Goal: Transaction & Acquisition: Purchase product/service

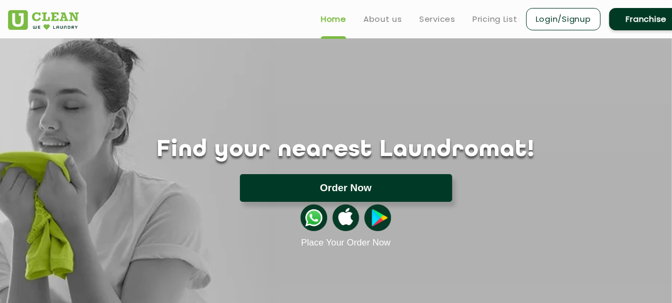
click at [333, 189] on button "Order Now" at bounding box center [346, 188] width 212 height 28
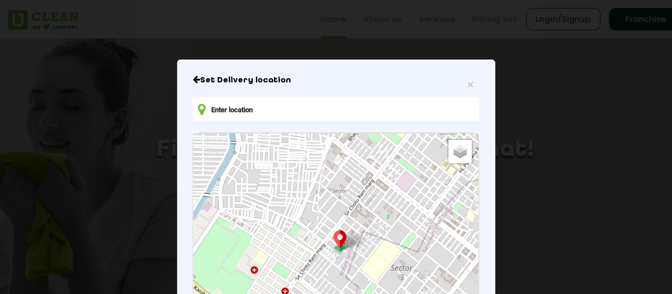
type input "[STREET_ADDRESS][PERSON_NAME]"
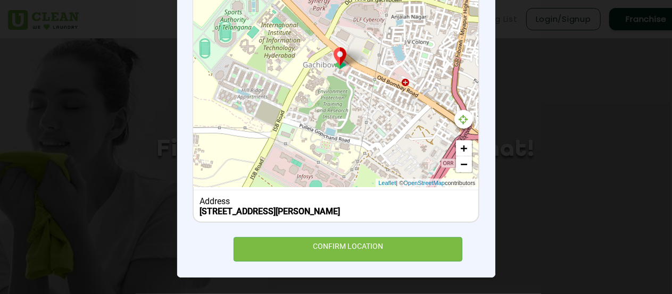
scroll to position [194, 0]
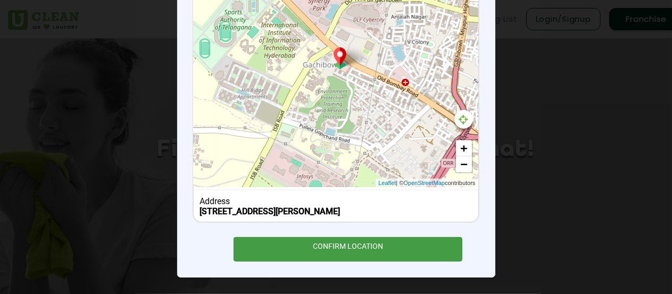
click at [356, 241] on div "CONFIRM LOCATION" at bounding box center [348, 249] width 229 height 24
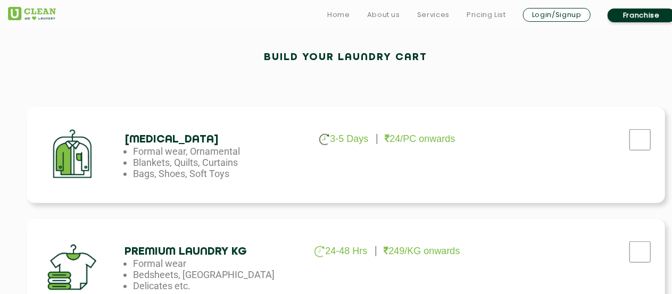
scroll to position [319, 0]
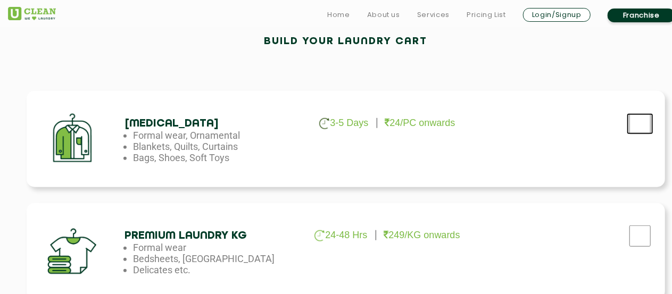
click at [640, 124] on input "checkbox" at bounding box center [640, 123] width 27 height 21
checkbox input "true"
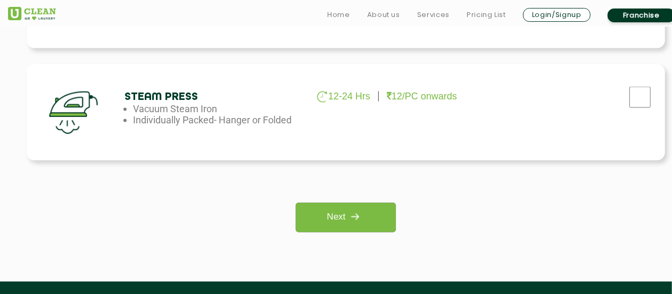
scroll to position [904, 0]
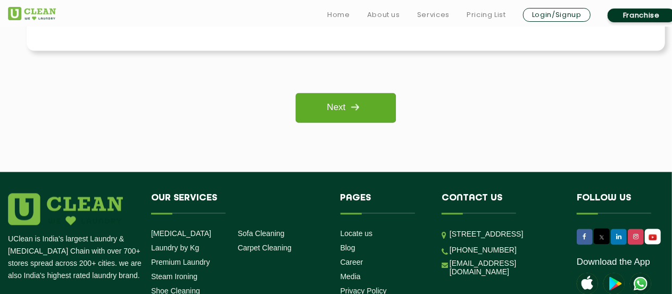
click at [322, 107] on link "Next" at bounding box center [345, 108] width 99 height 29
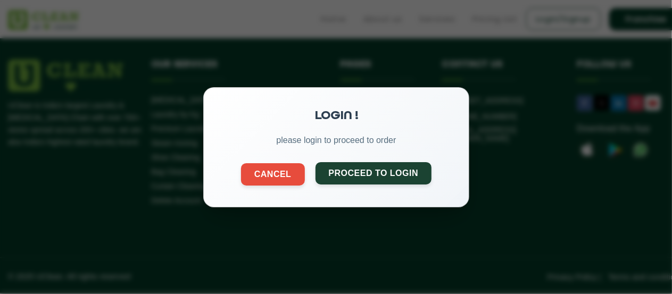
click at [350, 170] on button "Proceed to Login" at bounding box center [373, 173] width 117 height 22
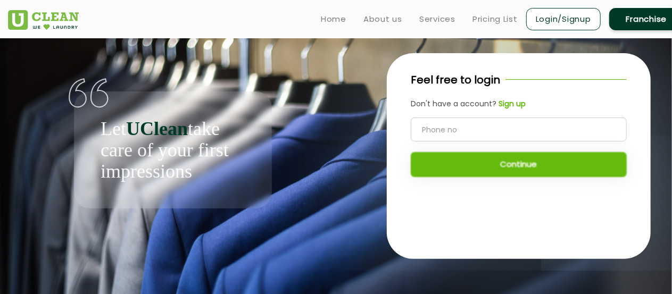
click at [442, 129] on input "tel" at bounding box center [519, 130] width 216 height 24
type input "9100050035"
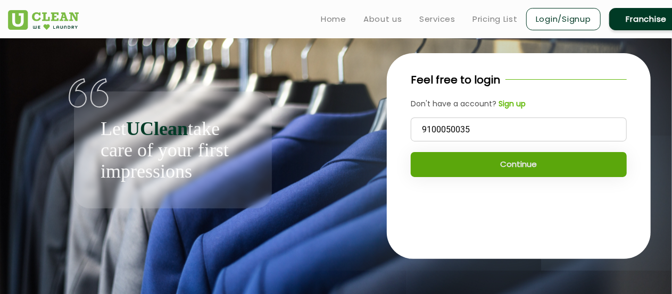
click at [526, 167] on button "Continue" at bounding box center [519, 164] width 216 height 25
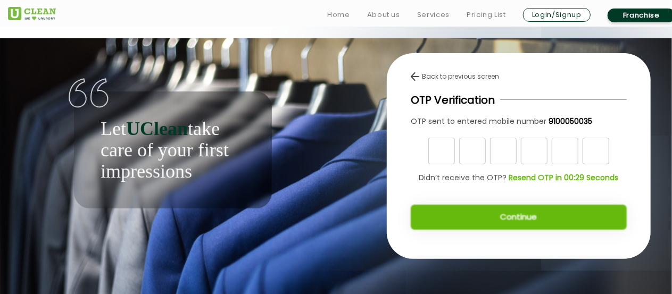
scroll to position [4, 0]
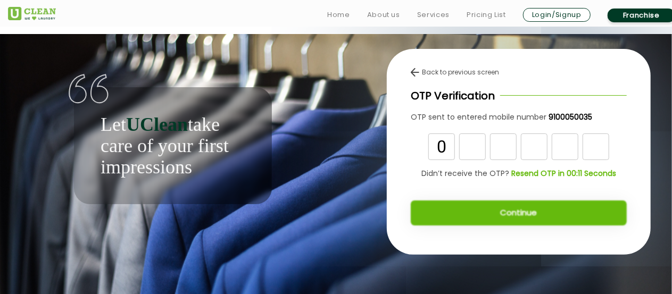
type input "0"
type input "9"
type input "4"
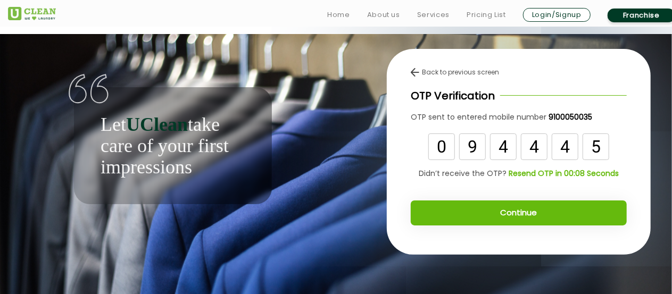
type input "5"
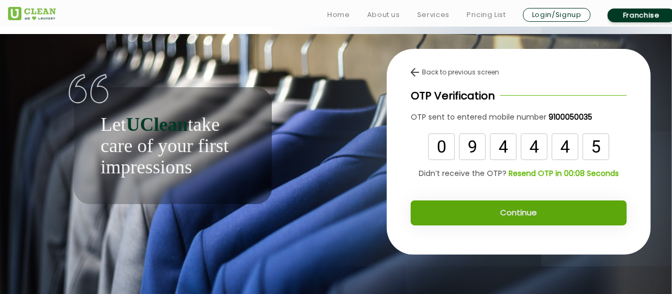
click at [499, 207] on button "Continue" at bounding box center [519, 213] width 216 height 25
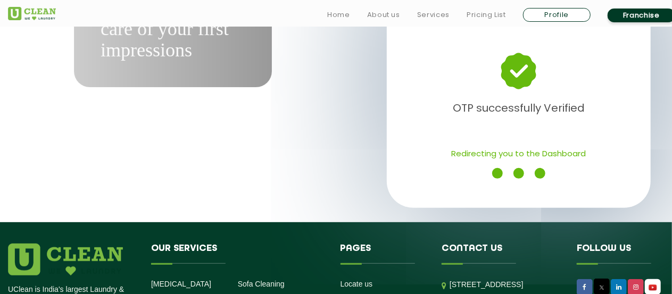
scroll to position [160, 0]
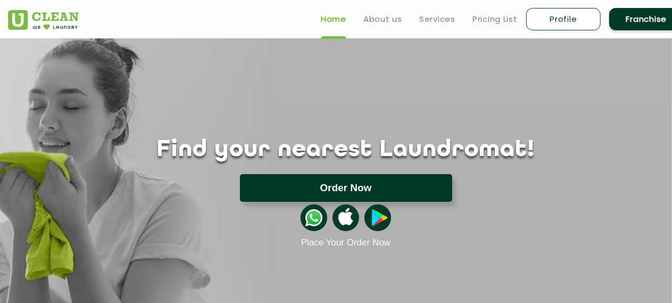
click at [362, 183] on button "Order Now" at bounding box center [346, 188] width 212 height 28
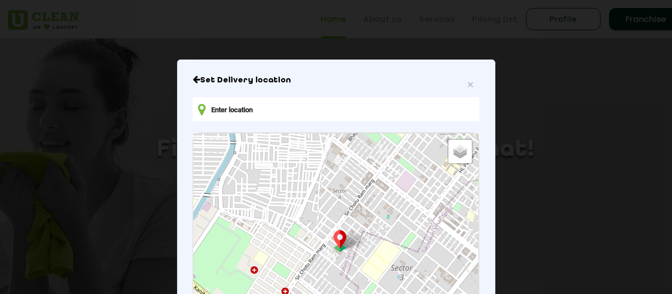
type input "[STREET_ADDRESS][PERSON_NAME]"
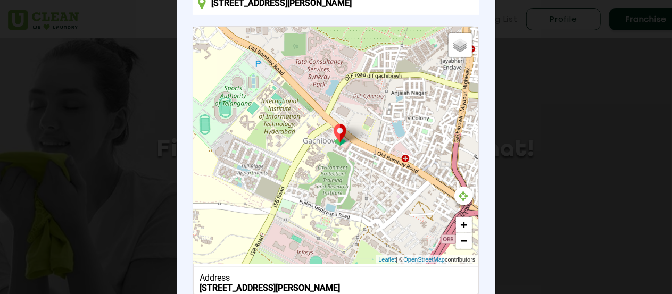
scroll to position [194, 0]
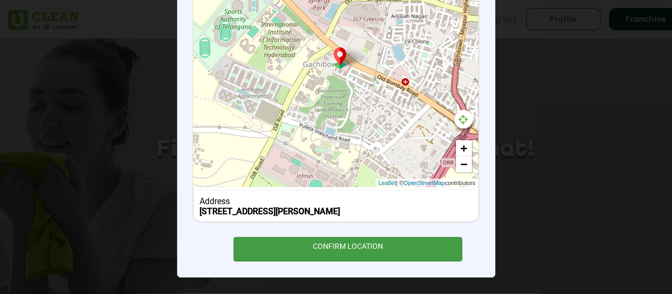
click at [381, 245] on div "CONFIRM LOCATION" at bounding box center [348, 249] width 229 height 24
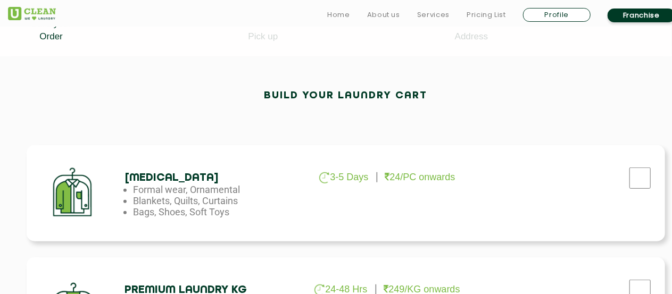
scroll to position [266, 0]
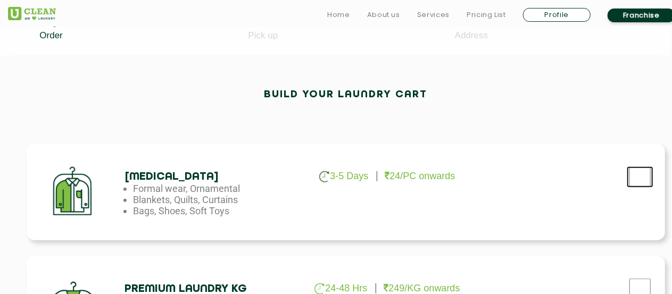
click at [631, 176] on input "checkbox" at bounding box center [640, 177] width 27 height 21
checkbox input "true"
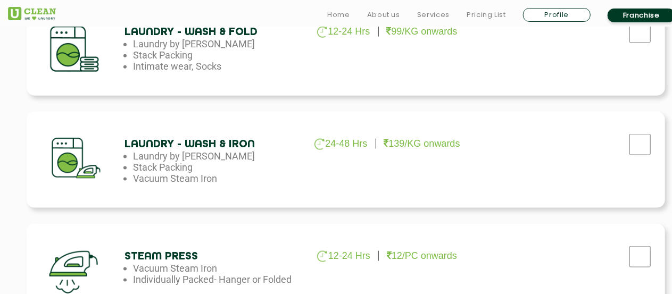
scroll to position [798, 0]
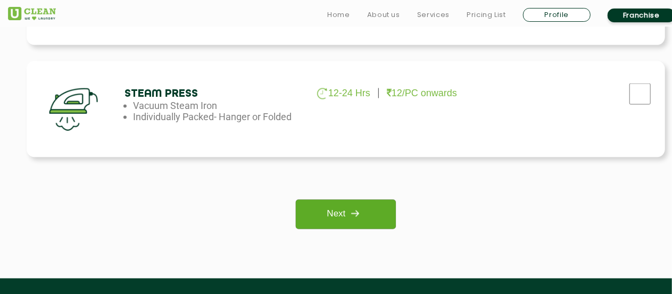
click at [372, 207] on link "Next" at bounding box center [345, 214] width 99 height 29
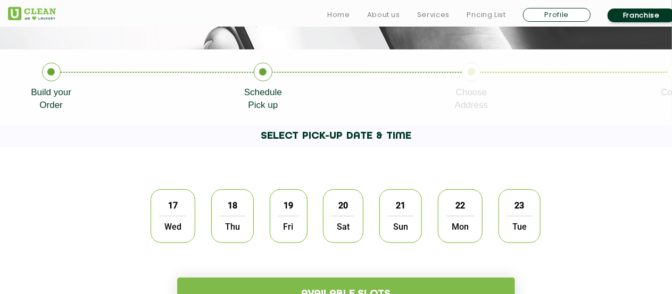
scroll to position [213, 0]
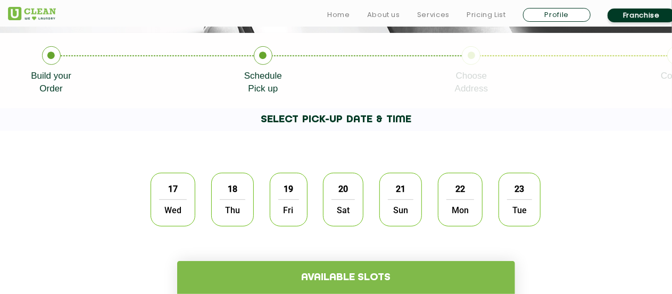
click at [181, 203] on span "Wed" at bounding box center [173, 210] width 28 height 21
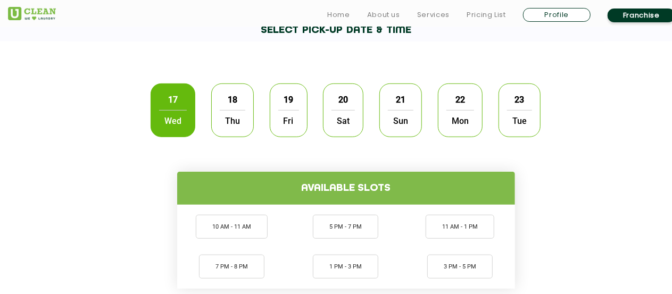
scroll to position [319, 0]
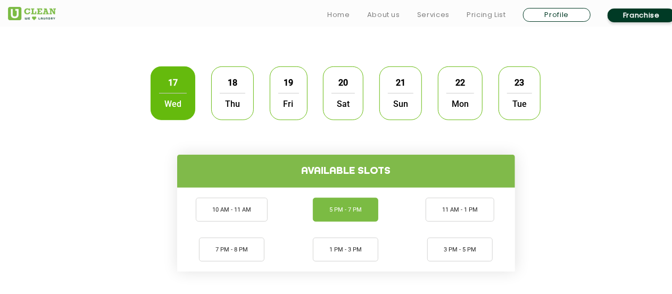
click at [331, 207] on li "5 PM - 7 PM" at bounding box center [345, 210] width 65 height 24
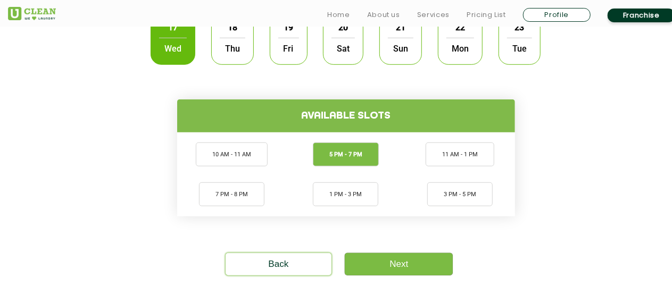
scroll to position [479, 0]
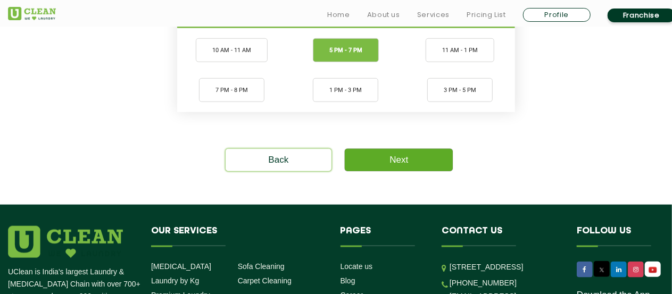
click at [396, 163] on link "Next" at bounding box center [399, 160] width 108 height 22
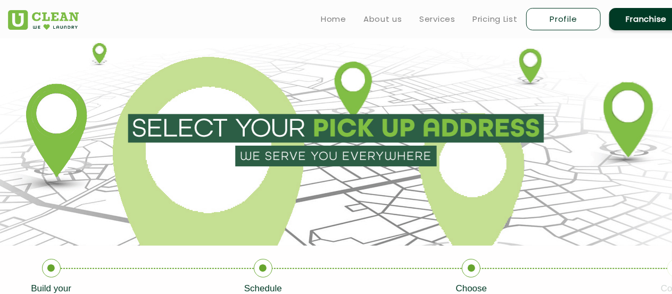
type input "Save"
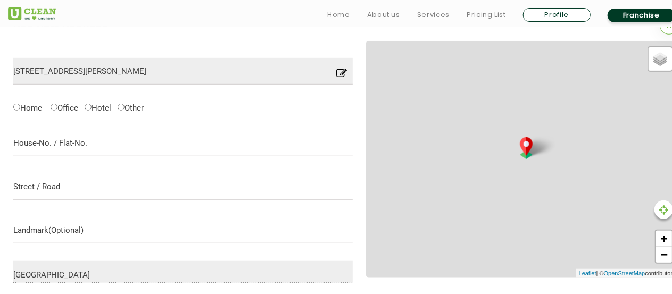
scroll to position [335, 0]
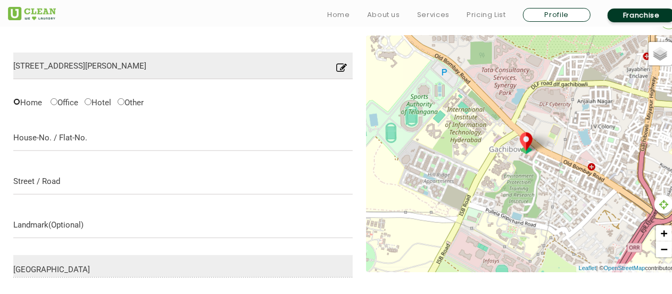
click at [16, 102] on input "Home" at bounding box center [16, 101] width 7 height 7
radio input "true"
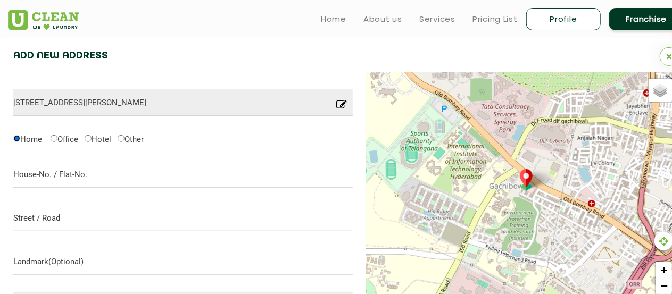
scroll to position [281, 0]
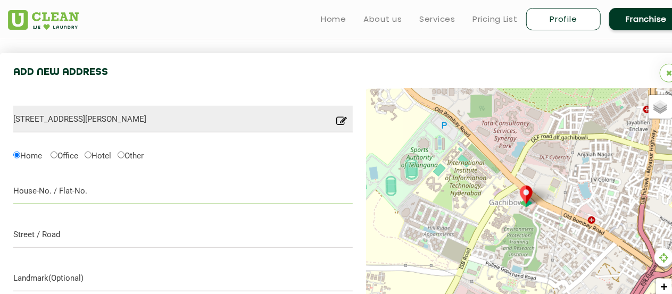
click at [113, 188] on input "text" at bounding box center [182, 191] width 339 height 27
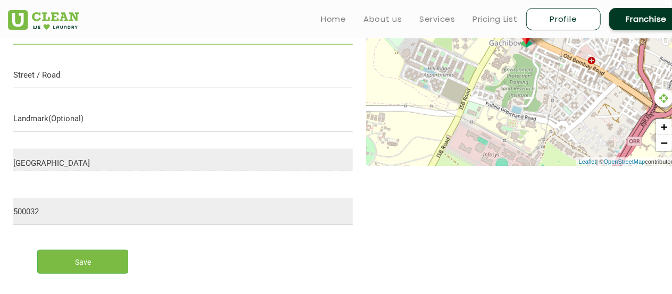
scroll to position [388, 0]
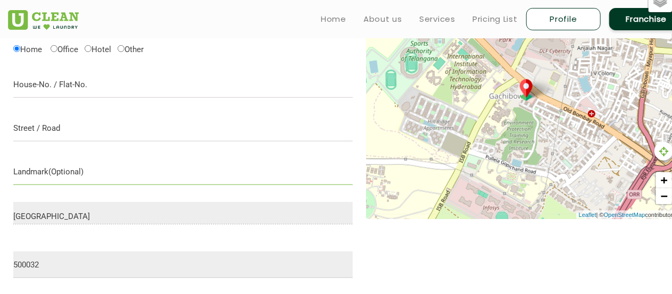
click at [87, 178] on input "text" at bounding box center [182, 172] width 339 height 27
type input "Behind Gachibowli PS"
click at [60, 130] on input "text" at bounding box center [182, 128] width 339 height 27
click at [49, 90] on input "text" at bounding box center [182, 84] width 339 height 27
type input "Second Floor"
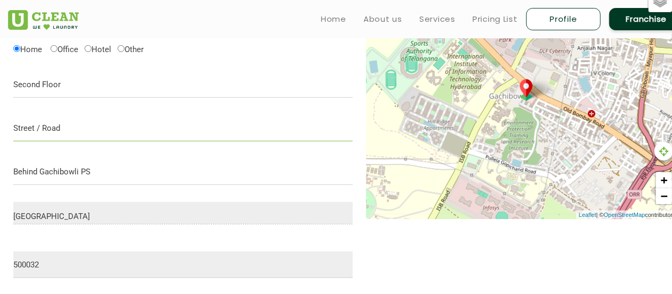
click at [51, 129] on input "text" at bounding box center [182, 128] width 339 height 27
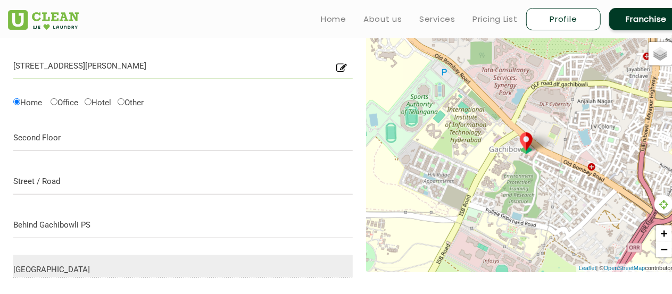
click at [313, 69] on input "[STREET_ADDRESS][PERSON_NAME]" at bounding box center [182, 66] width 339 height 27
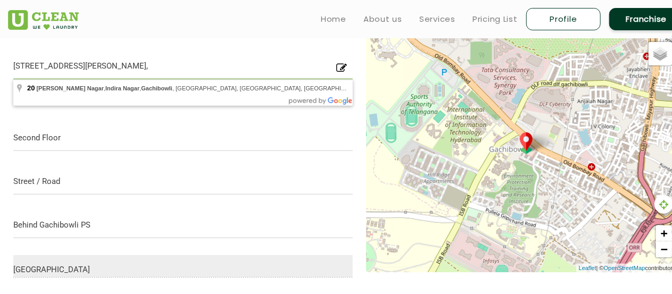
click at [126, 67] on input "[STREET_ADDRESS][PERSON_NAME]," at bounding box center [182, 66] width 339 height 27
type input "[STREET_ADDRESS][PERSON_NAME],"
click at [48, 180] on input "text" at bounding box center [182, 181] width 339 height 27
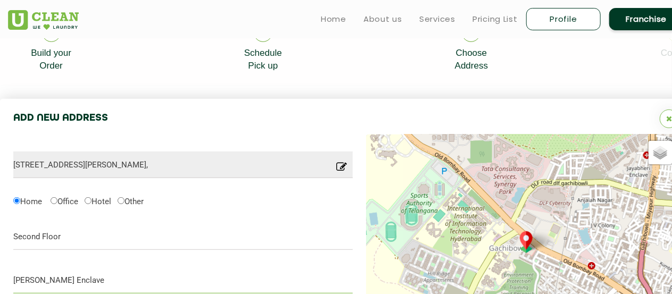
scroll to position [228, 0]
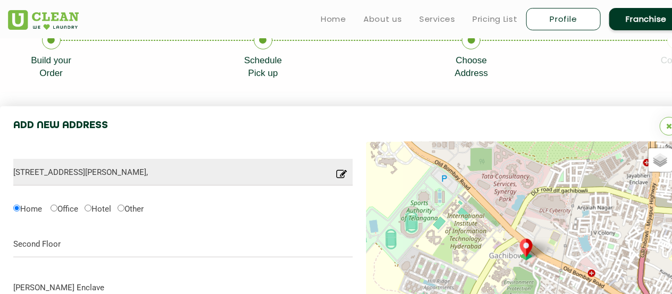
type input "[PERSON_NAME] Enclave"
click at [132, 172] on input "[STREET_ADDRESS][PERSON_NAME]," at bounding box center [182, 172] width 339 height 27
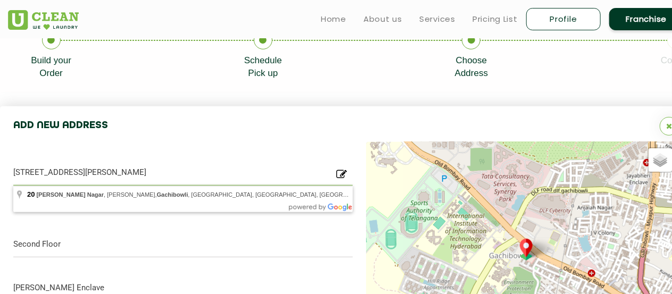
click at [132, 172] on input "[STREET_ADDRESS][PERSON_NAME]" at bounding box center [182, 172] width 339 height 27
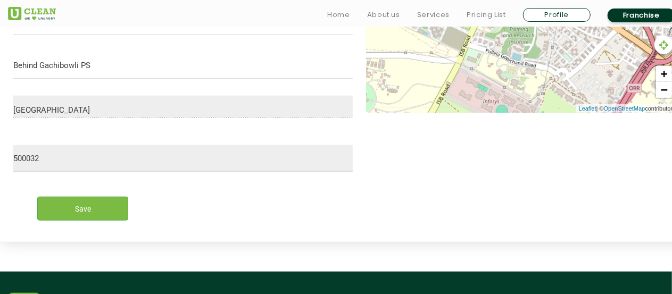
scroll to position [547, 0]
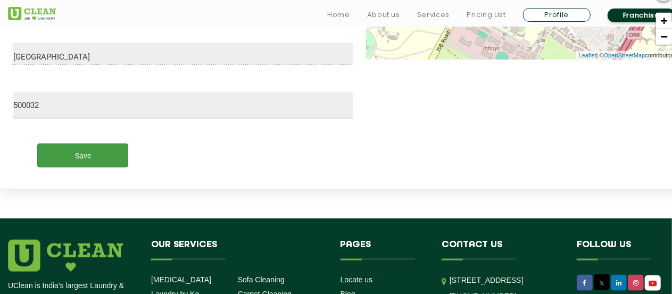
type input "[STREET_ADDRESS][PERSON_NAME]"
click at [113, 160] on input "Save" at bounding box center [82, 156] width 91 height 24
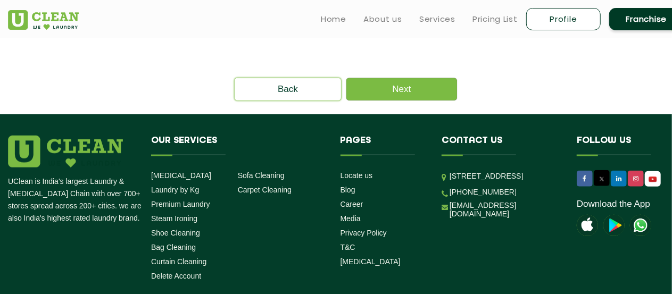
scroll to position [313, 0]
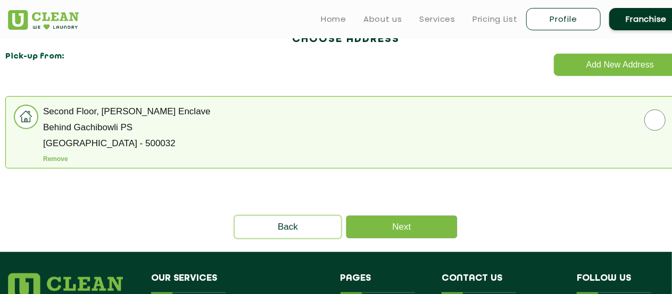
click at [30, 116] on img at bounding box center [26, 117] width 22 height 22
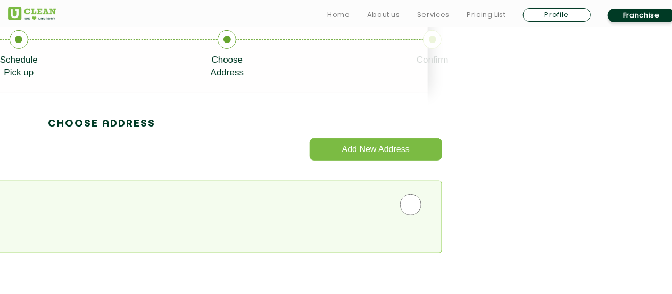
scroll to position [260, 244]
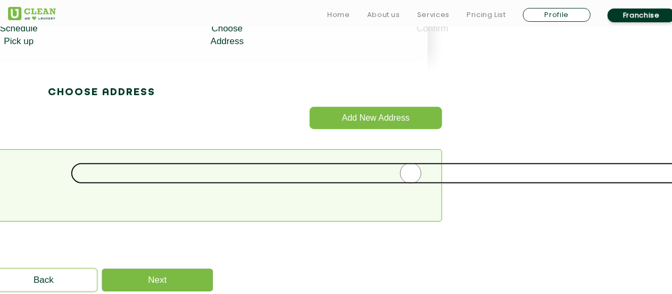
click at [413, 173] on input "radio" at bounding box center [411, 173] width 680 height 21
radio input "true"
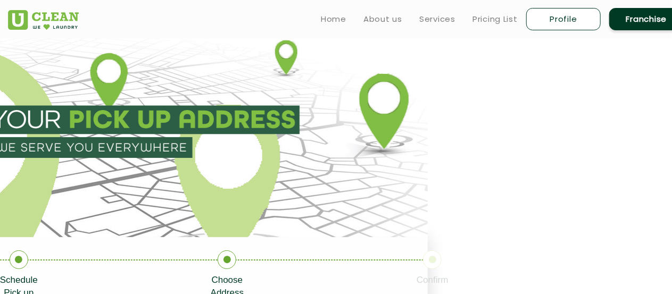
scroll to position [0, 244]
